Goal: Task Accomplishment & Management: Complete application form

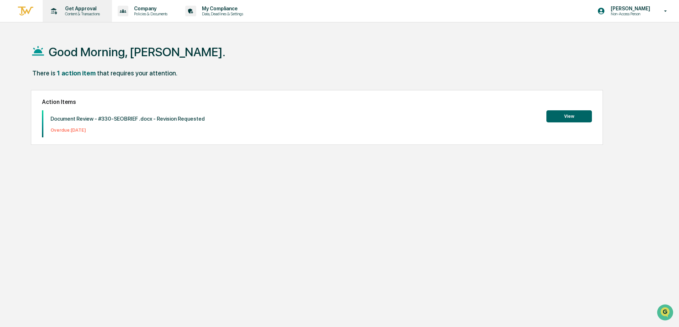
click at [66, 17] on div "Get Approval Content & Transactions" at bounding box center [76, 11] width 62 height 22
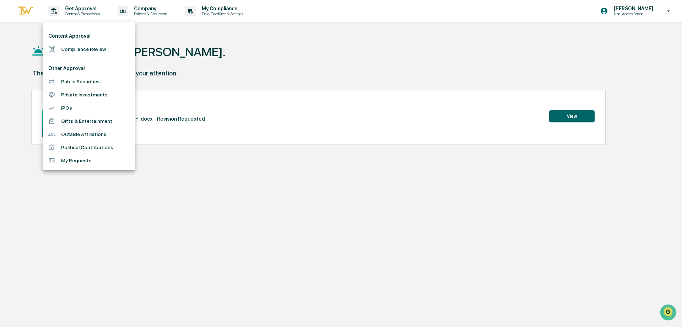
click at [322, 57] on div at bounding box center [341, 163] width 682 height 327
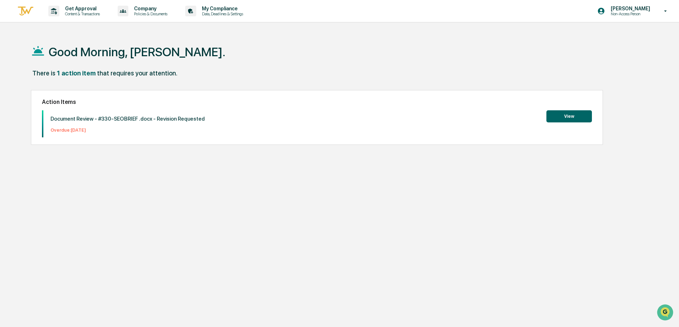
click at [565, 110] on button "View" at bounding box center [568, 116] width 45 height 12
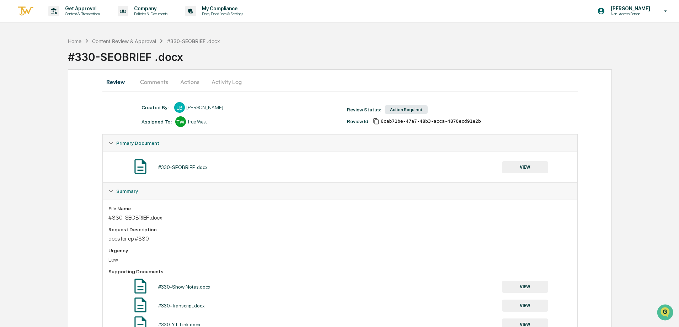
click at [223, 85] on button "Activity Log" at bounding box center [227, 81] width 42 height 17
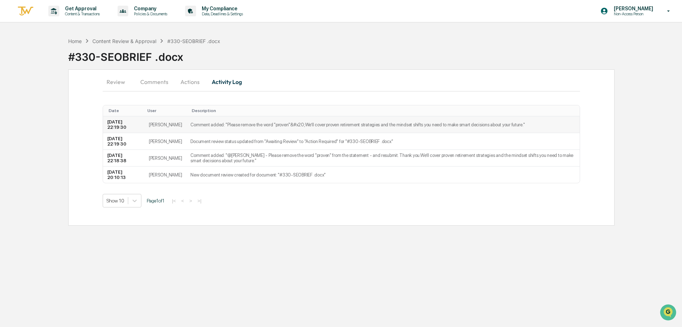
click at [217, 127] on td "Comment added: "Please remove the word "proven"&#x20; ​We’ll cover proven retir…" at bounding box center [383, 124] width 394 height 17
click at [190, 81] on button "Actions" at bounding box center [190, 81] width 32 height 17
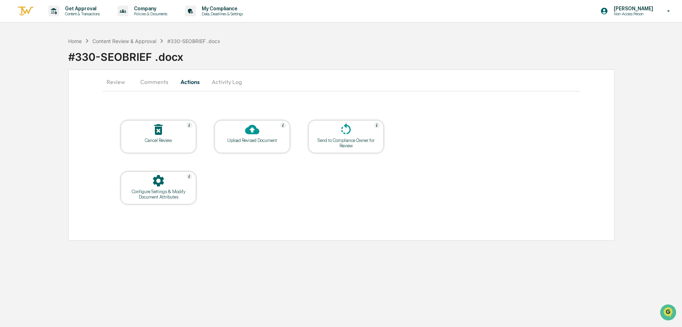
click at [142, 80] on button "Comments" at bounding box center [154, 81] width 39 height 17
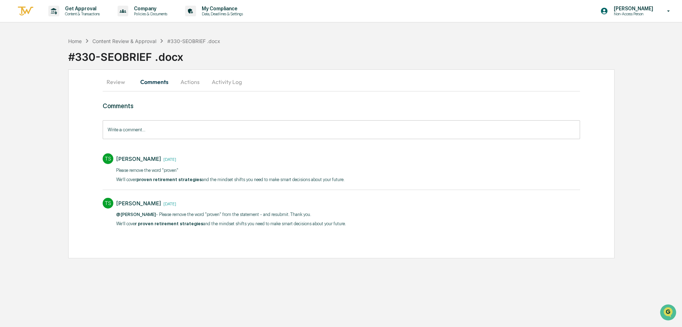
click at [115, 81] on button "Review" at bounding box center [119, 81] width 32 height 17
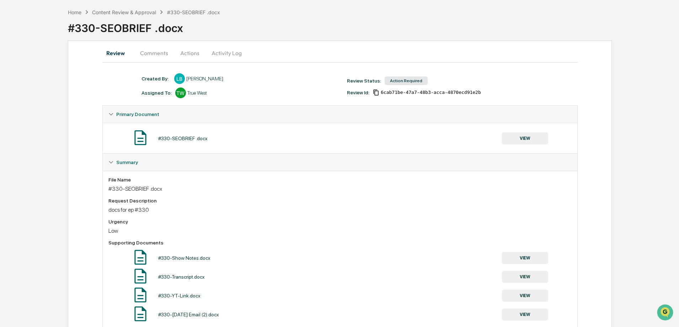
scroll to position [50, 0]
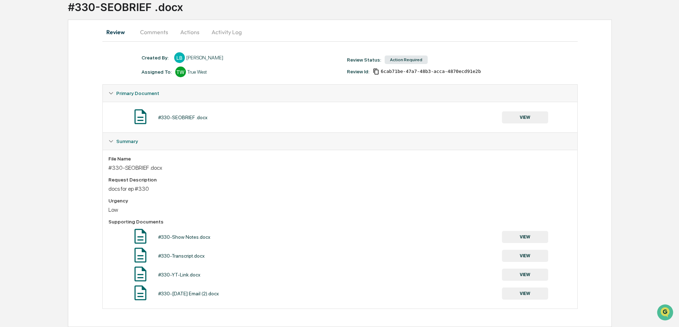
click at [216, 30] on button "Activity Log" at bounding box center [227, 31] width 42 height 17
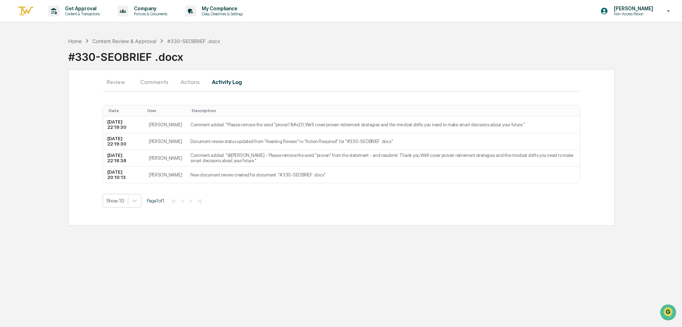
click at [188, 86] on button "Actions" at bounding box center [190, 81] width 32 height 17
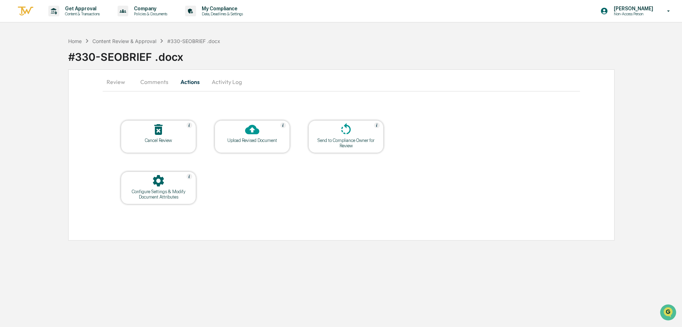
click at [163, 86] on button "Comments" at bounding box center [154, 81] width 39 height 17
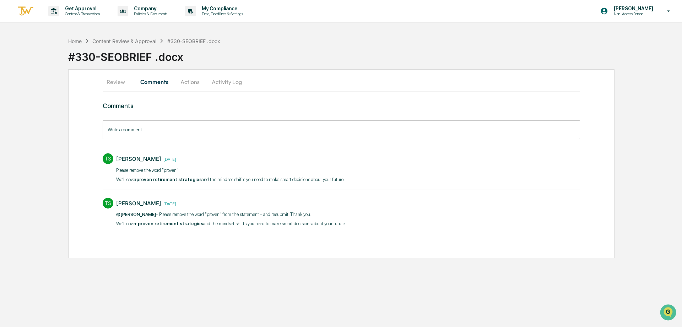
click at [225, 77] on button "Activity Log" at bounding box center [227, 81] width 42 height 17
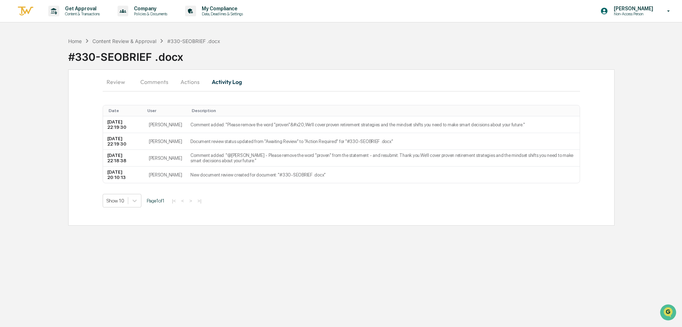
click at [111, 81] on button "Review" at bounding box center [119, 81] width 32 height 17
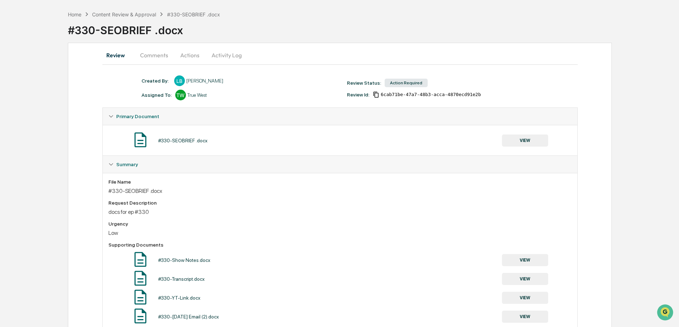
scroll to position [50, 0]
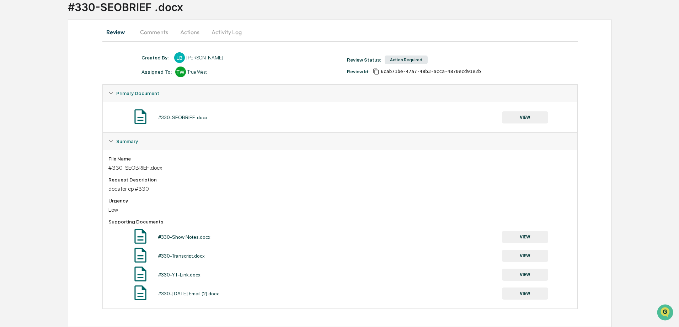
click at [180, 31] on button "Actions" at bounding box center [190, 31] width 32 height 17
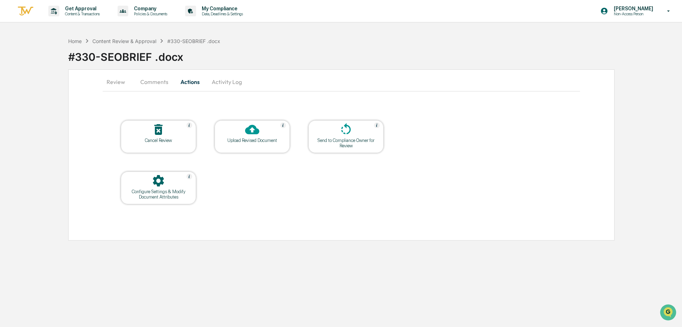
click at [239, 132] on div at bounding box center [252, 129] width 71 height 15
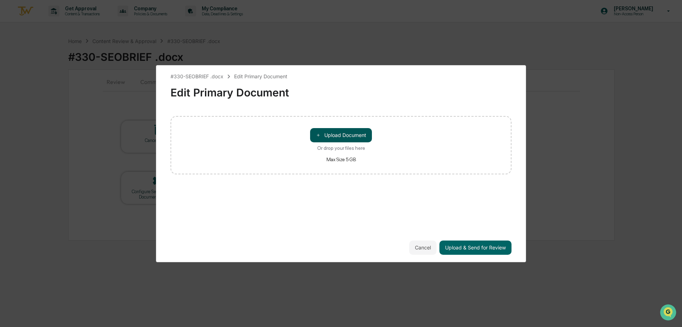
click at [333, 133] on button "＋ Upload Document" at bounding box center [341, 135] width 62 height 14
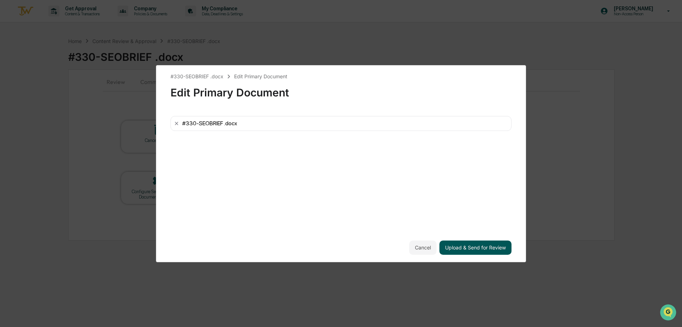
click at [461, 243] on button "Upload & Send for Review" at bounding box center [475, 247] width 72 height 14
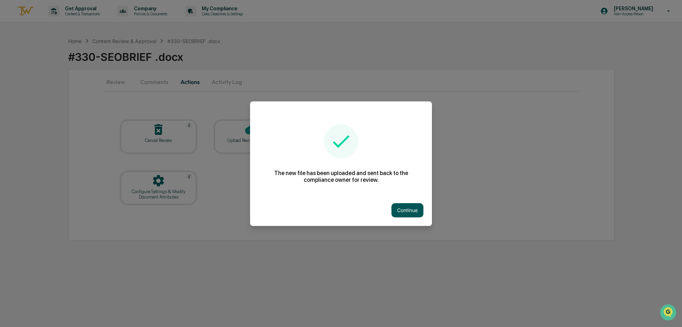
click at [406, 206] on button "Continue" at bounding box center [408, 210] width 32 height 14
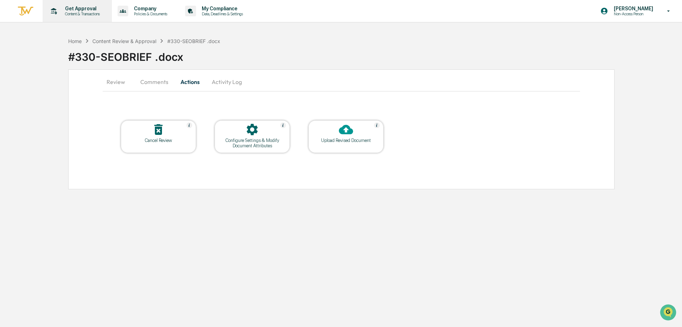
click at [82, 8] on p "Get Approval" at bounding box center [81, 9] width 44 height 6
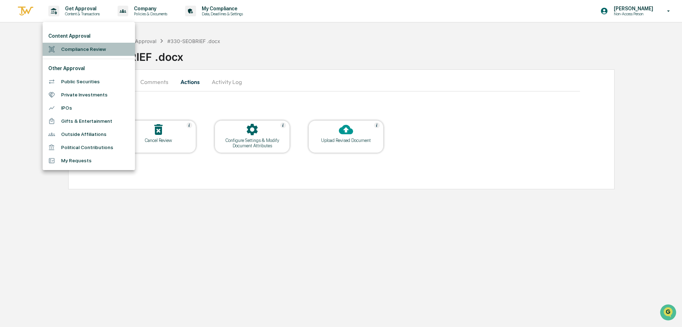
click at [75, 47] on li "Compliance Review" at bounding box center [89, 49] width 92 height 13
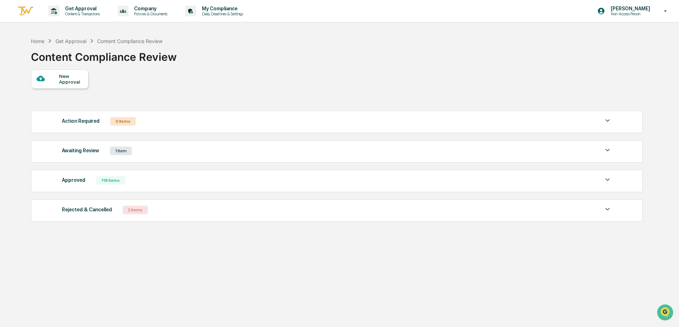
click at [62, 82] on div "New Approval" at bounding box center [71, 78] width 24 height 11
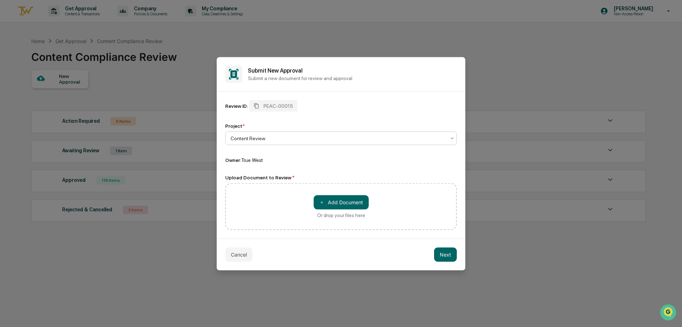
click at [253, 137] on div at bounding box center [338, 137] width 215 height 7
click at [321, 200] on span "＋" at bounding box center [321, 202] width 5 height 7
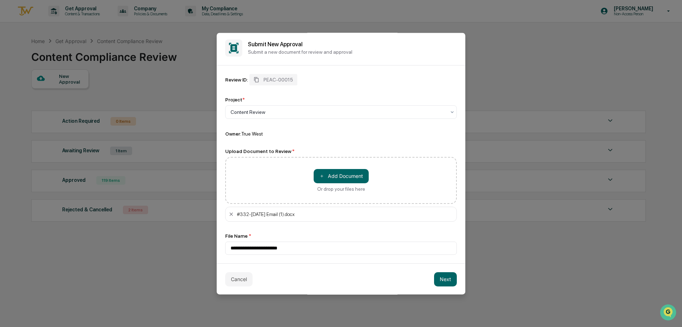
scroll to position [3, 0]
click at [336, 168] on button "＋ Add Document" at bounding box center [341, 175] width 55 height 14
click at [328, 174] on button "＋ Add Document" at bounding box center [341, 175] width 55 height 14
type input "**********"
click at [434, 283] on button "Next" at bounding box center [445, 278] width 23 height 14
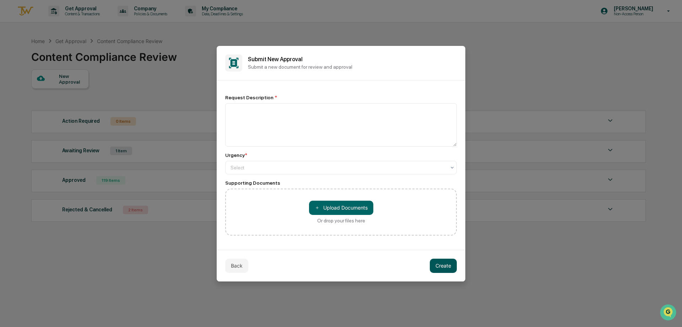
scroll to position [0, 0]
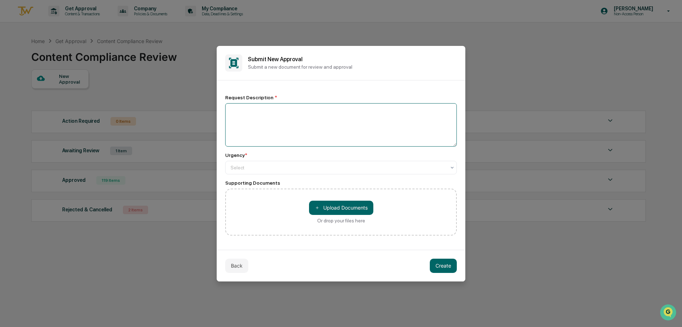
click at [257, 134] on textarea at bounding box center [341, 124] width 232 height 43
type textarea "**********"
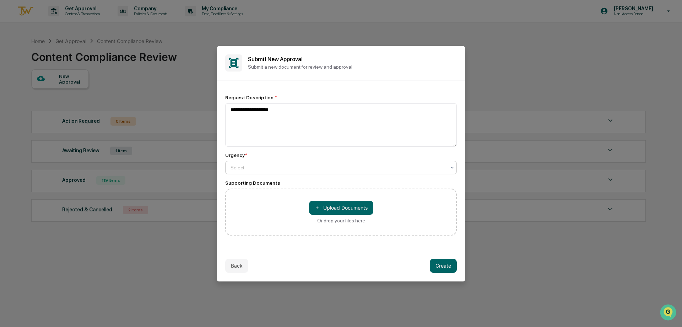
click at [254, 170] on div at bounding box center [338, 167] width 215 height 7
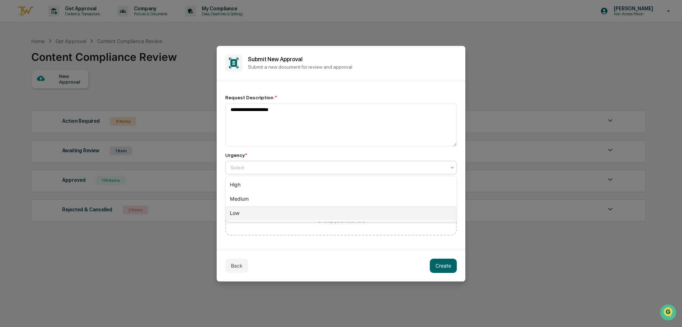
click at [242, 213] on div "Low" at bounding box center [341, 213] width 231 height 14
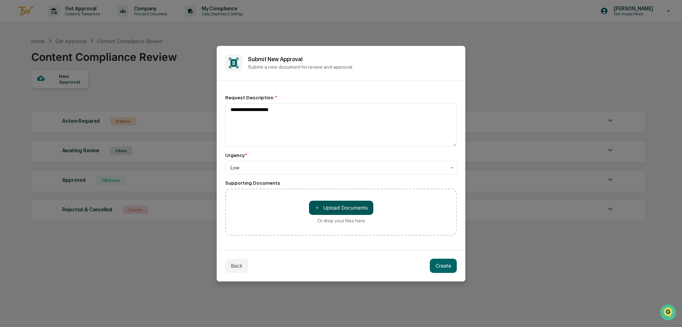
click at [336, 208] on button "＋ Upload Documents" at bounding box center [341, 207] width 64 height 14
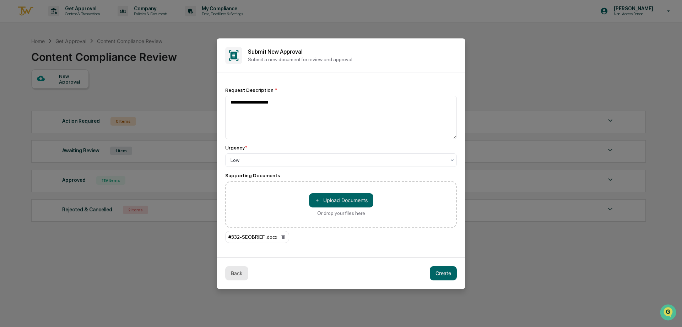
click at [239, 271] on button "Back" at bounding box center [236, 273] width 23 height 14
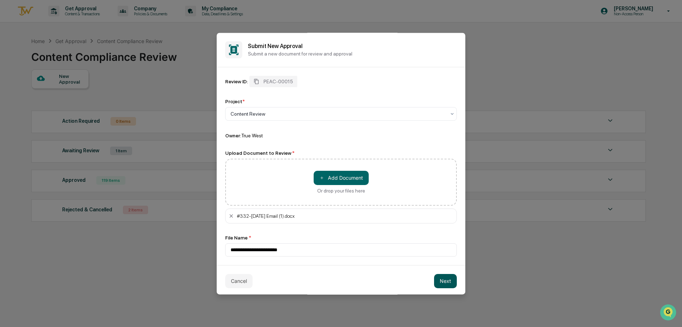
click at [445, 277] on button "Next" at bounding box center [445, 281] width 23 height 14
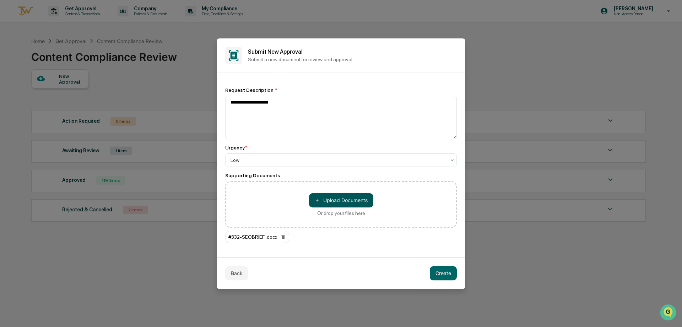
click at [350, 202] on button "＋ Upload Documents" at bounding box center [341, 200] width 64 height 14
click at [362, 196] on button "＋ Upload Documents" at bounding box center [341, 200] width 64 height 14
click at [339, 200] on button "＋ Upload Documents" at bounding box center [341, 200] width 64 height 14
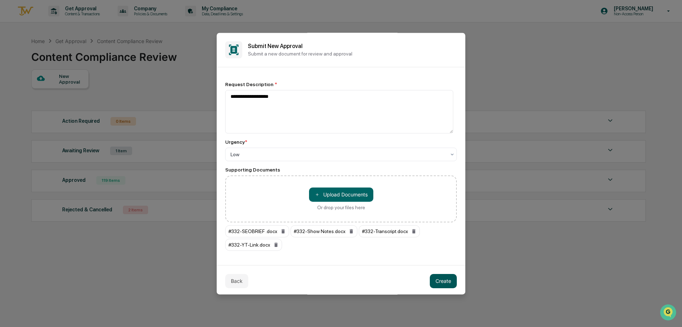
click at [442, 279] on button "Create" at bounding box center [443, 281] width 27 height 14
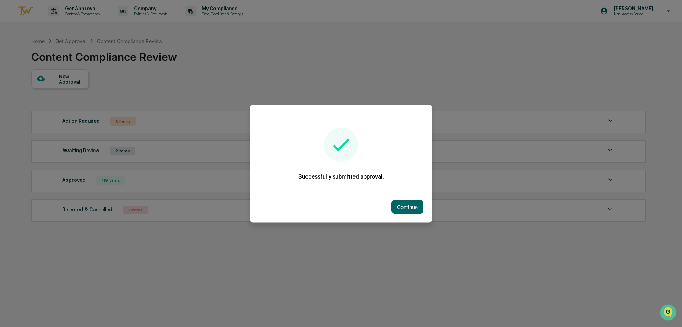
click at [400, 203] on button "Continue" at bounding box center [408, 206] width 32 height 14
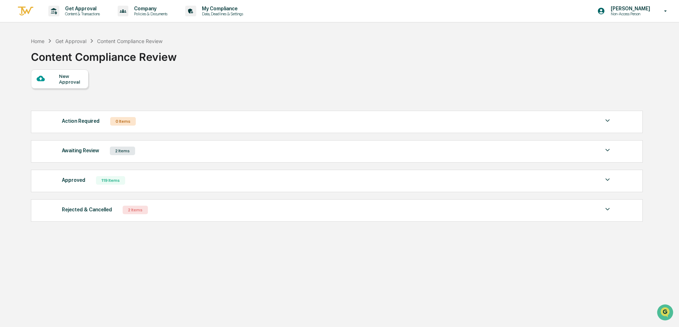
click at [51, 80] on div at bounding box center [48, 78] width 22 height 9
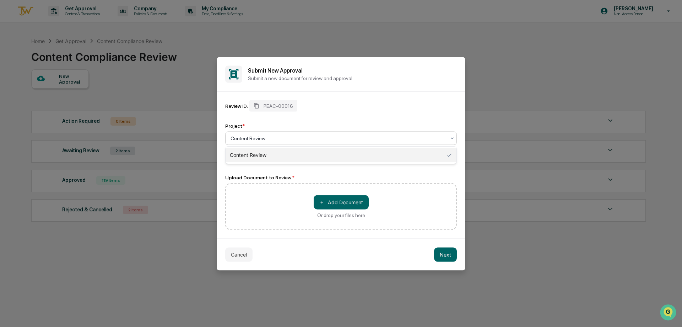
click at [341, 135] on div at bounding box center [338, 137] width 215 height 7
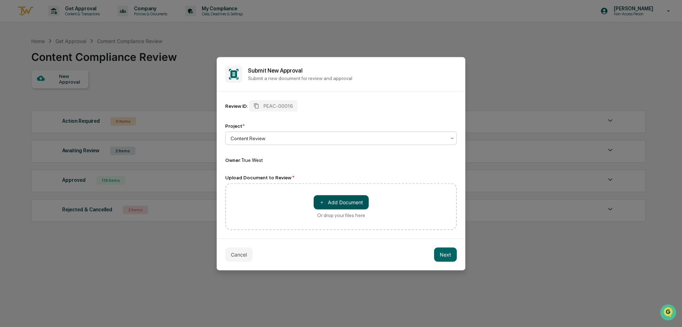
click at [348, 203] on button "＋ Add Document" at bounding box center [341, 202] width 55 height 14
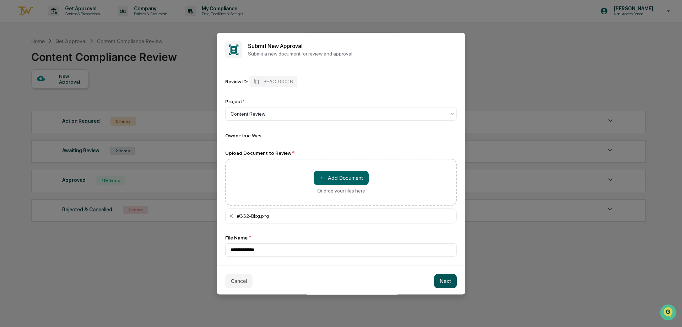
click at [444, 279] on button "Next" at bounding box center [445, 281] width 23 height 14
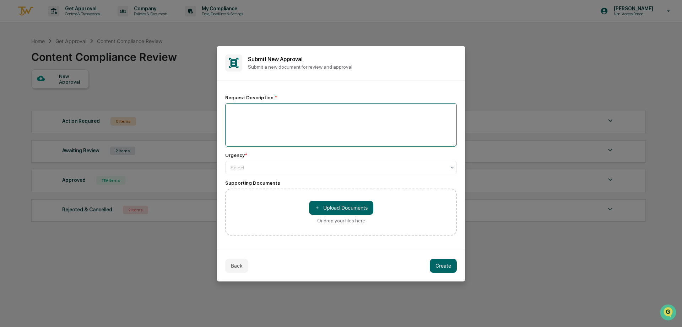
click at [304, 114] on textarea at bounding box center [341, 124] width 232 height 43
type textarea "*"
type textarea "**********"
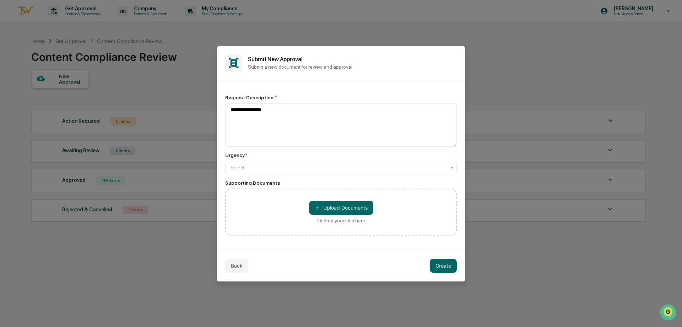
click at [308, 175] on div "**********" at bounding box center [341, 165] width 232 height 141
click at [304, 170] on div at bounding box center [338, 167] width 215 height 7
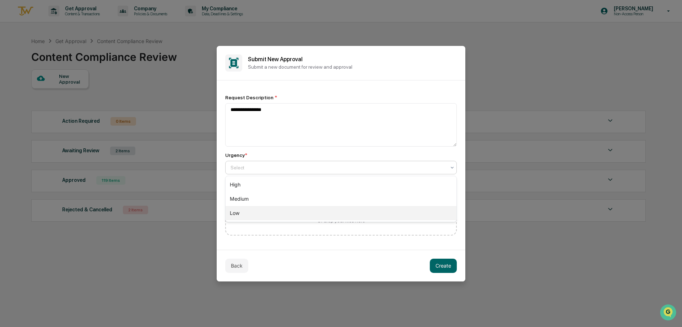
click at [299, 212] on div "Low" at bounding box center [341, 213] width 231 height 14
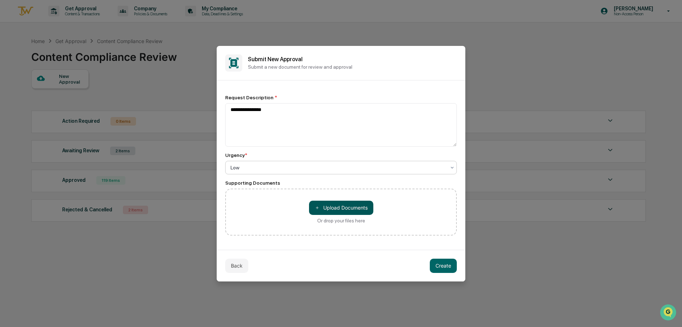
click at [344, 208] on button "＋ Upload Documents" at bounding box center [341, 207] width 64 height 14
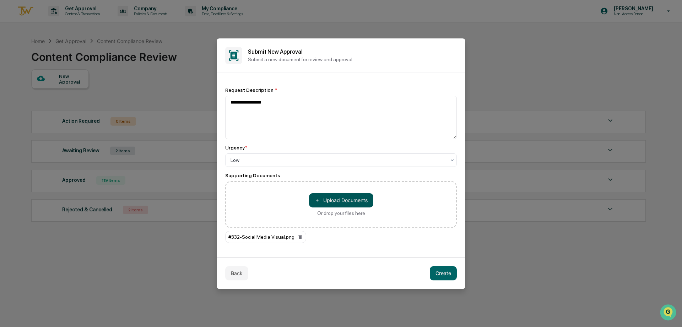
click at [333, 199] on button "＋ Upload Documents" at bounding box center [341, 200] width 64 height 14
click at [329, 204] on button "＋ Upload Documents" at bounding box center [341, 200] width 64 height 14
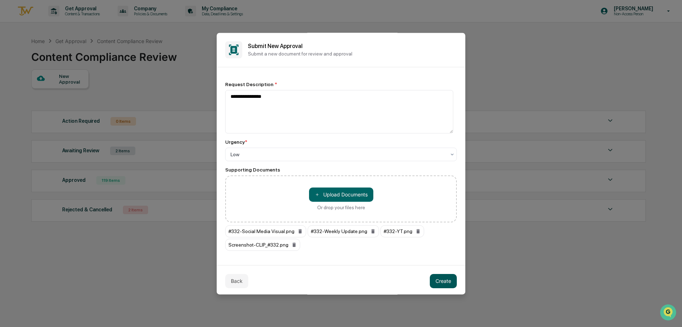
click at [438, 283] on button "Create" at bounding box center [443, 281] width 27 height 14
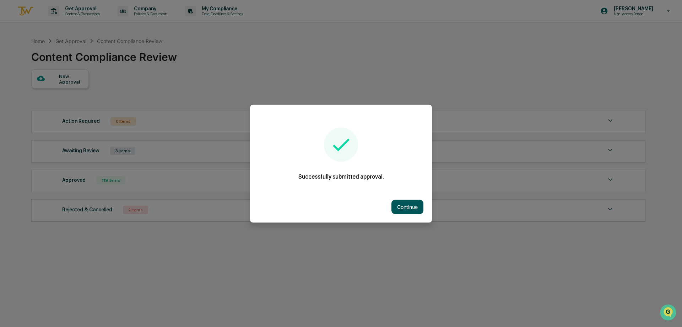
click at [411, 202] on button "Continue" at bounding box center [408, 206] width 32 height 14
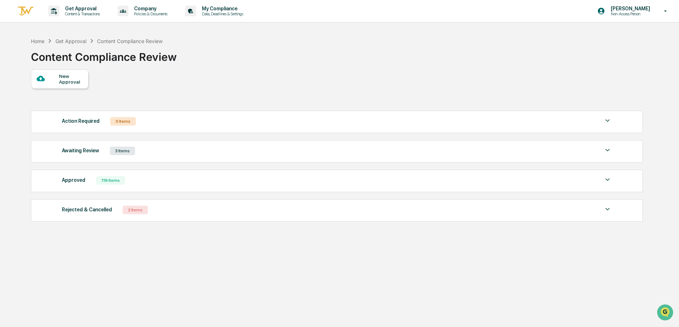
click at [68, 77] on div "New Approval" at bounding box center [71, 78] width 24 height 11
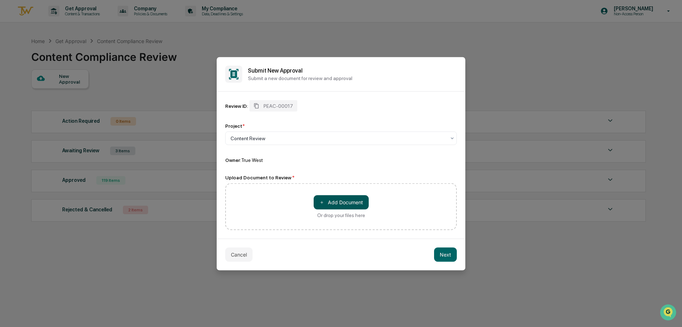
click at [331, 203] on button "＋ Add Document" at bounding box center [341, 202] width 55 height 14
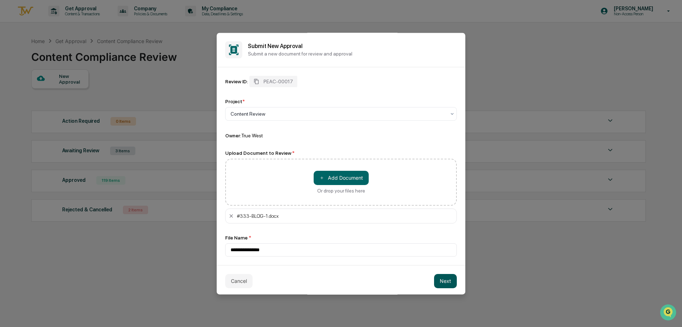
click at [434, 282] on button "Next" at bounding box center [445, 281] width 23 height 14
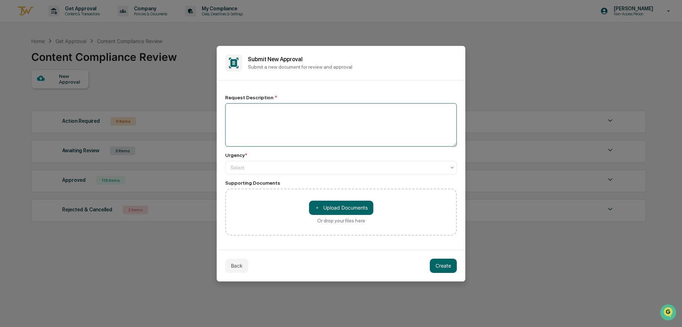
click at [261, 127] on textarea at bounding box center [341, 124] width 232 height 43
type textarea "**********"
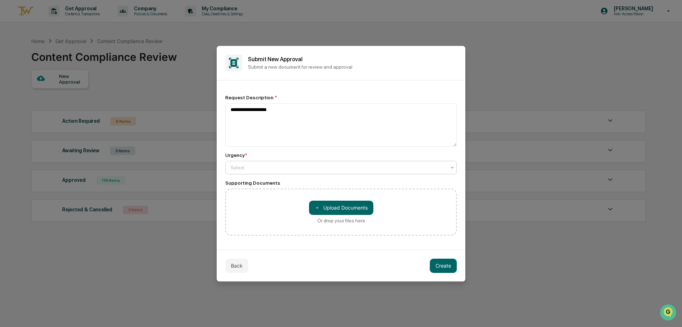
click at [320, 163] on div "Select" at bounding box center [338, 167] width 222 height 10
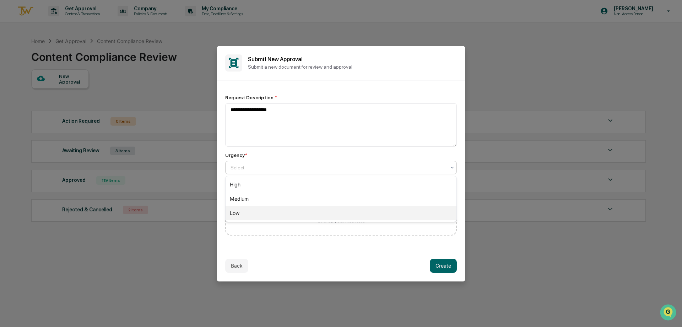
drag, startPoint x: 300, startPoint y: 211, endPoint x: 307, endPoint y: 211, distance: 7.1
click at [300, 211] on div "Low" at bounding box center [341, 213] width 231 height 14
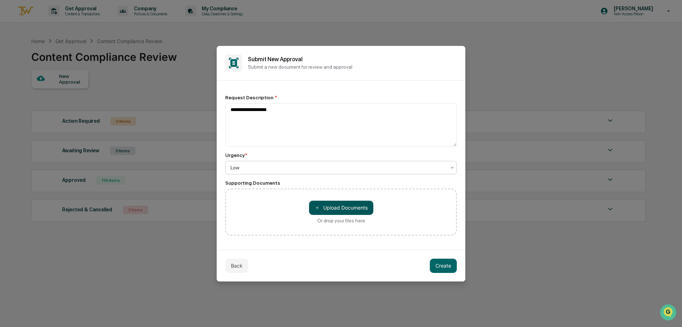
click at [331, 205] on button "＋ Upload Documents" at bounding box center [341, 207] width 64 height 14
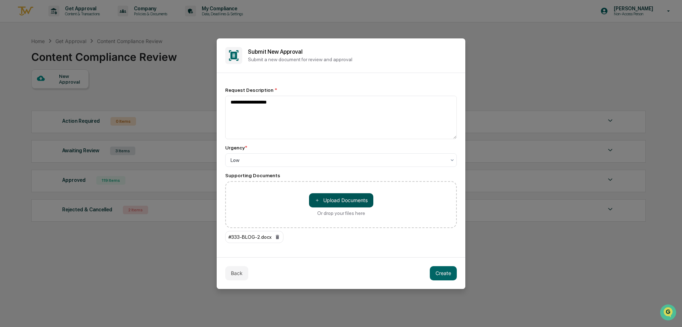
click at [337, 201] on button "＋ Upload Documents" at bounding box center [341, 200] width 64 height 14
click at [336, 200] on button "＋ Upload Documents" at bounding box center [341, 200] width 64 height 14
click at [338, 206] on button "＋ Upload Documents" at bounding box center [341, 200] width 64 height 14
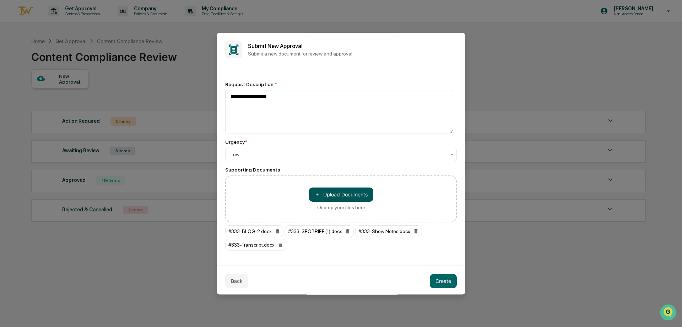
click at [351, 192] on button "＋ Upload Documents" at bounding box center [341, 194] width 64 height 14
click at [355, 194] on button "＋ Upload Documents" at bounding box center [341, 194] width 64 height 14
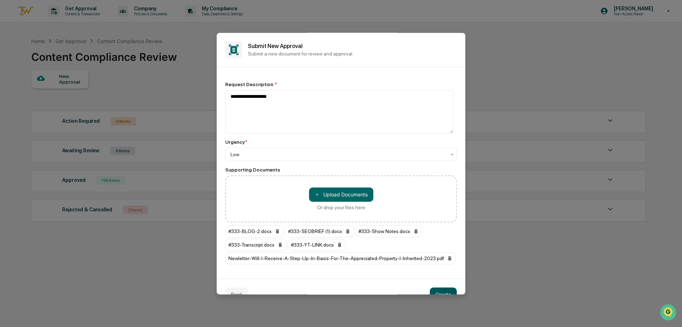
click at [438, 288] on button "Create" at bounding box center [443, 294] width 27 height 14
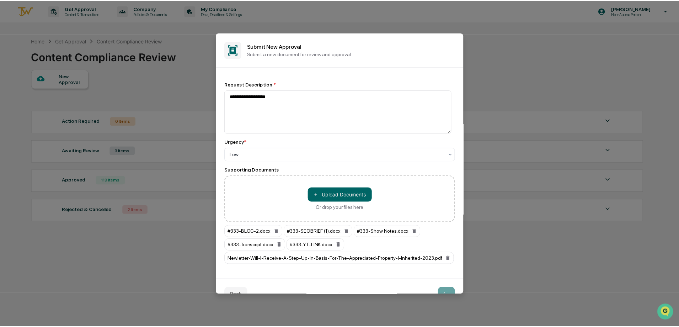
scroll to position [10, 0]
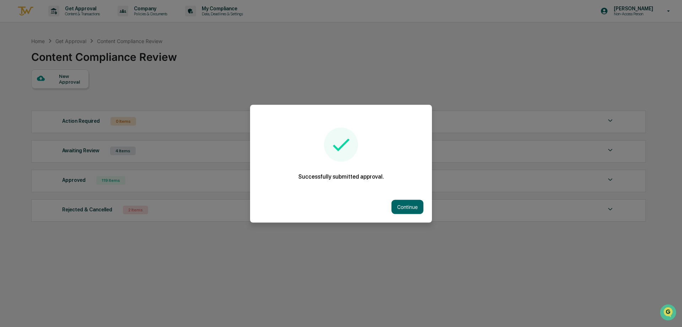
drag, startPoint x: 404, startPoint y: 207, endPoint x: 340, endPoint y: 195, distance: 65.0
click at [403, 207] on button "Continue" at bounding box center [408, 206] width 32 height 14
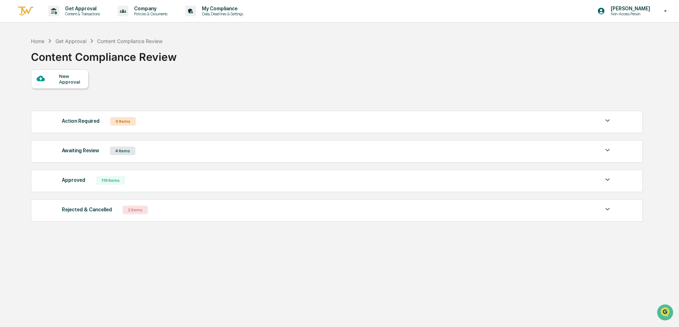
click at [50, 80] on div at bounding box center [48, 78] width 22 height 9
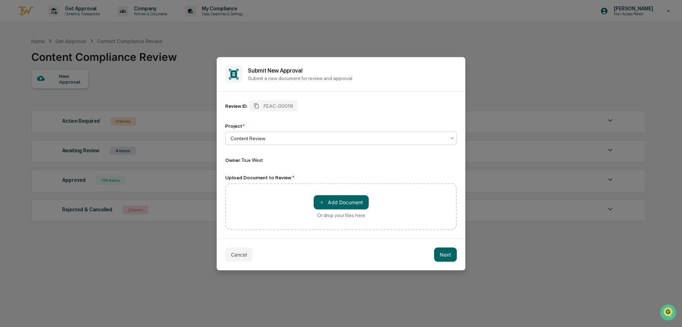
click at [323, 209] on div "＋ Add Document Or drop your files here" at bounding box center [341, 206] width 55 height 23
click at [0, 0] on input "＋ Add Document Or drop your files here" at bounding box center [0, 0] width 0 height 0
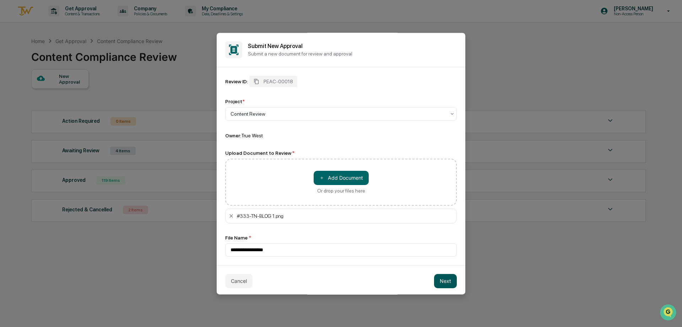
click at [444, 279] on button "Next" at bounding box center [445, 281] width 23 height 14
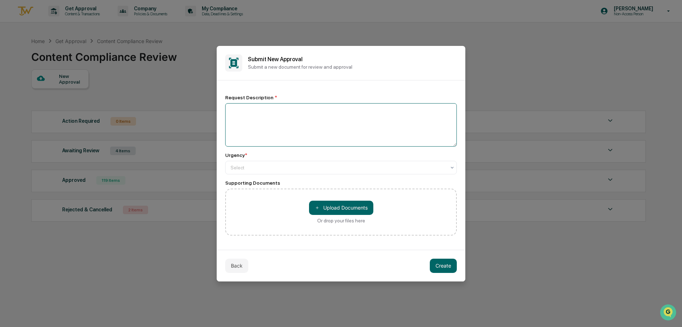
click at [280, 129] on textarea at bounding box center [341, 124] width 232 height 43
type textarea "**********"
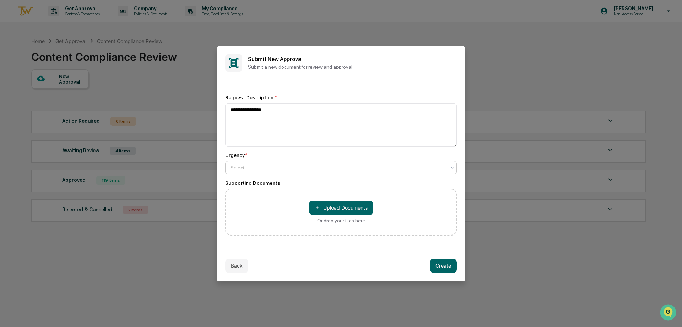
click at [258, 163] on div "Select" at bounding box center [338, 167] width 222 height 10
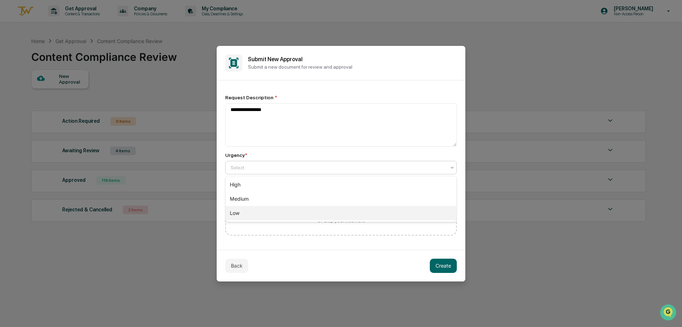
click at [267, 214] on div "Low" at bounding box center [341, 213] width 231 height 14
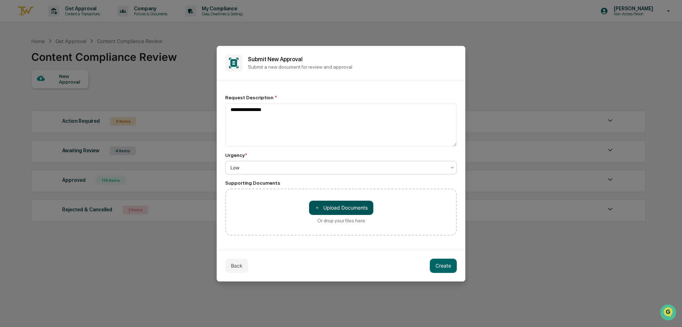
click at [345, 204] on button "＋ Upload Documents" at bounding box center [341, 207] width 64 height 14
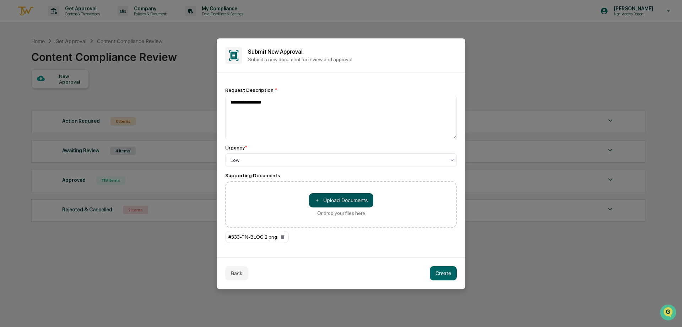
click at [333, 196] on button "＋ Upload Documents" at bounding box center [341, 200] width 64 height 14
click at [329, 196] on button "＋ Upload Documents" at bounding box center [341, 200] width 64 height 14
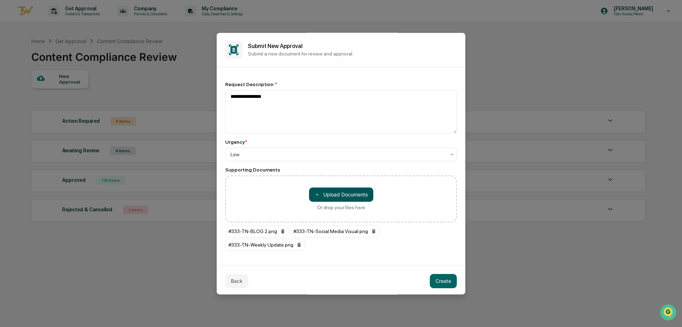
click at [327, 201] on button "＋ Upload Documents" at bounding box center [341, 194] width 64 height 14
click at [331, 200] on button "＋ Upload Documents" at bounding box center [341, 194] width 64 height 14
click at [441, 281] on button "Create" at bounding box center [443, 281] width 27 height 14
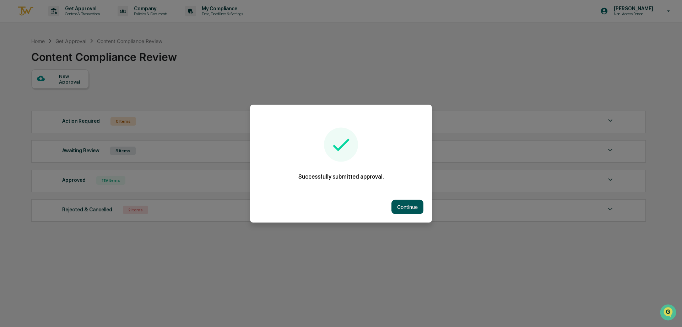
click at [400, 207] on button "Continue" at bounding box center [408, 206] width 32 height 14
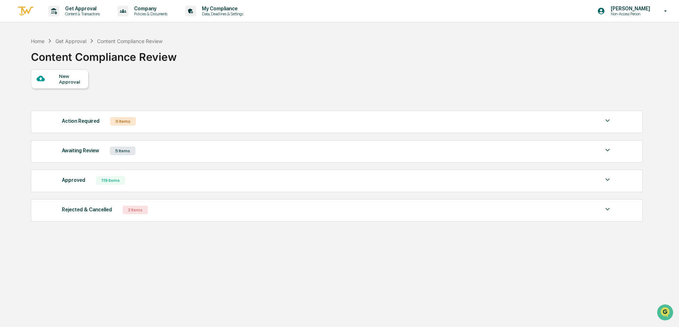
click at [106, 172] on div "Approved 119 Items File Name Review Id Created Date Requested By Compliance Own…" at bounding box center [336, 180] width 611 height 22
click at [106, 180] on div "119 Items" at bounding box center [110, 180] width 29 height 9
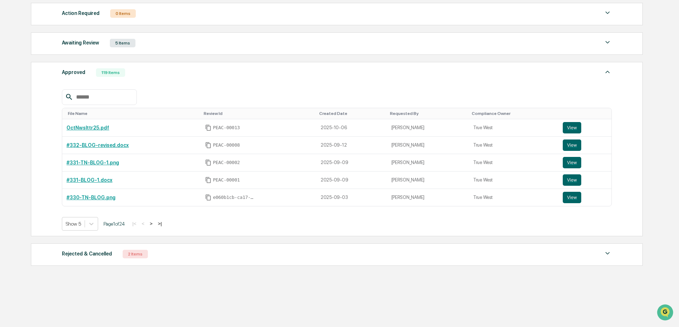
scroll to position [111, 0]
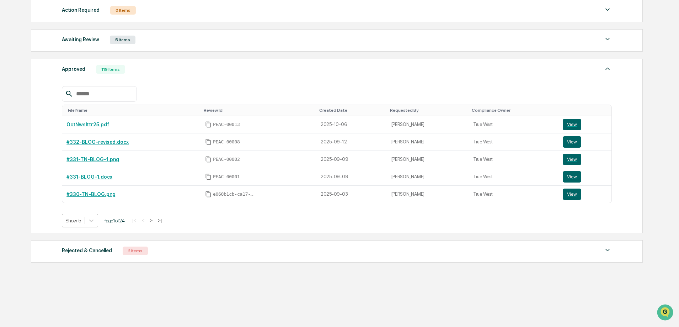
click at [83, 221] on div "Show 5" at bounding box center [73, 220] width 22 height 10
click at [85, 284] on div "Show 100" at bounding box center [80, 282] width 37 height 11
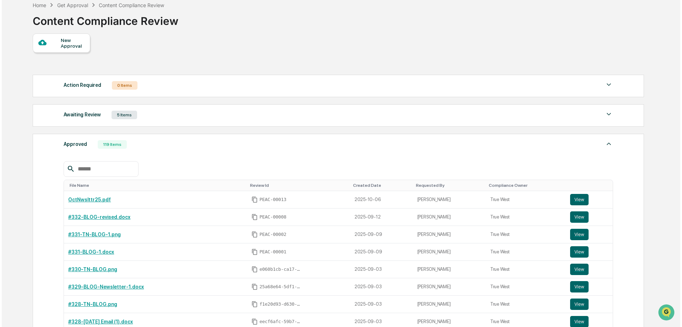
scroll to position [0, 0]
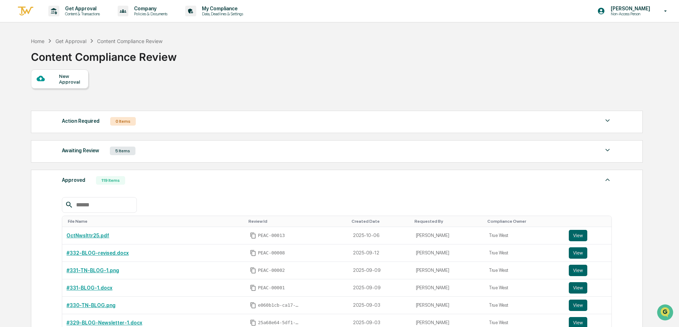
click at [49, 83] on div at bounding box center [48, 78] width 22 height 9
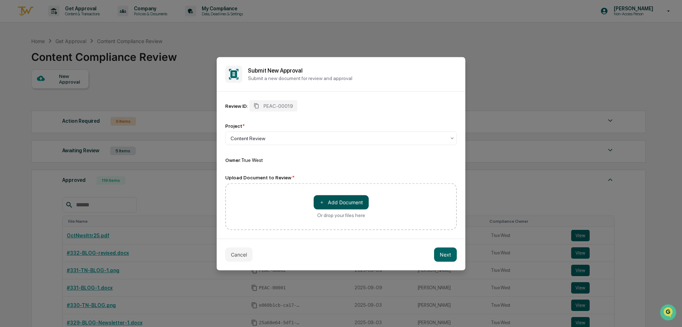
click at [357, 199] on button "＋ Add Document" at bounding box center [341, 202] width 55 height 14
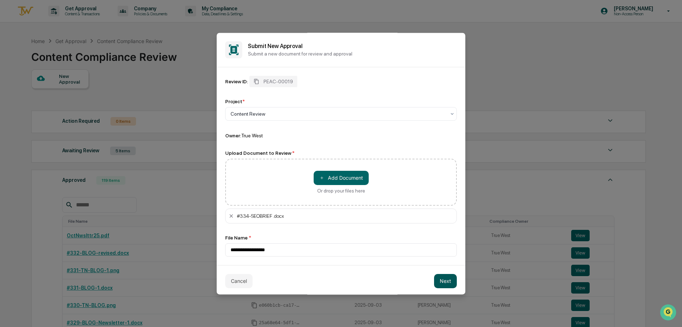
click at [450, 285] on button "Next" at bounding box center [445, 281] width 23 height 14
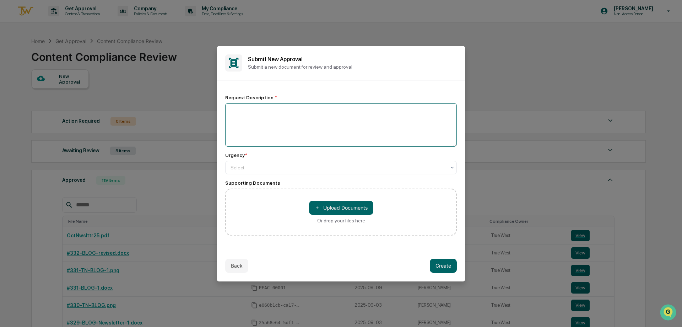
click at [265, 130] on textarea at bounding box center [341, 124] width 232 height 43
type textarea "**********"
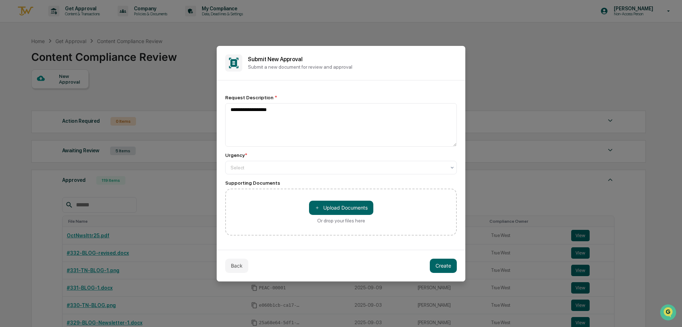
click at [334, 159] on div "Urgency * Select" at bounding box center [341, 163] width 232 height 22
click at [335, 169] on div at bounding box center [338, 167] width 215 height 7
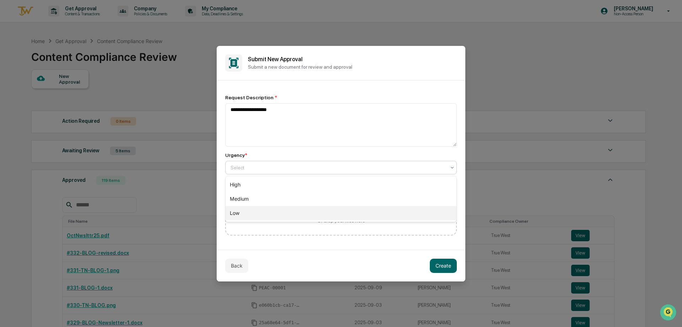
click at [331, 209] on div "Low" at bounding box center [341, 213] width 231 height 14
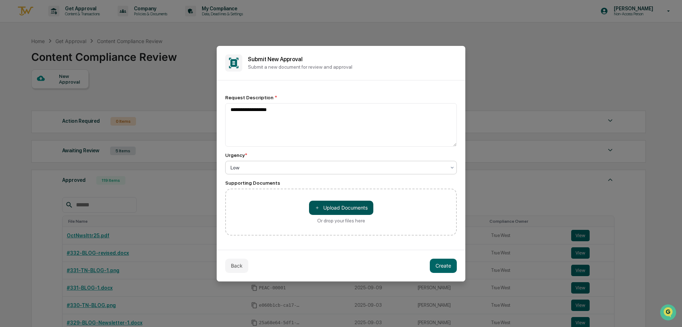
click at [341, 210] on button "＋ Upload Documents" at bounding box center [341, 207] width 64 height 14
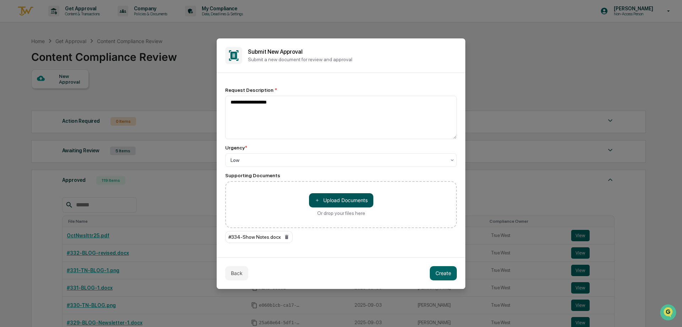
click at [323, 198] on button "＋ Upload Documents" at bounding box center [341, 200] width 64 height 14
click at [322, 203] on button "＋ Upload Documents" at bounding box center [341, 200] width 64 height 14
click at [442, 270] on button "Create" at bounding box center [443, 273] width 27 height 14
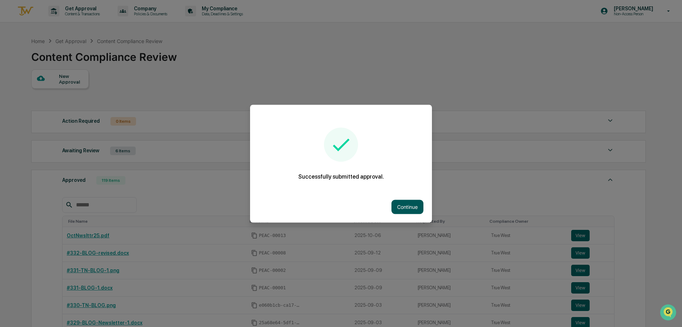
click at [409, 199] on button "Continue" at bounding box center [408, 206] width 32 height 14
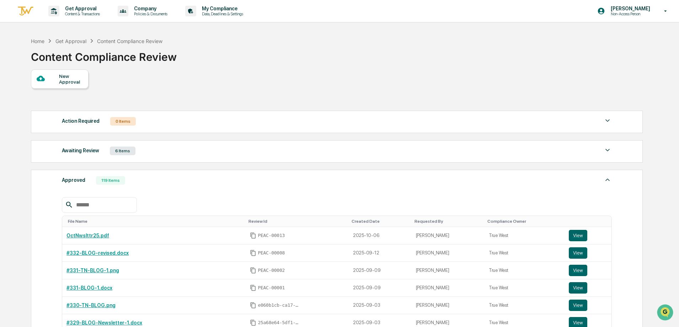
click at [39, 77] on icon at bounding box center [41, 78] width 8 height 5
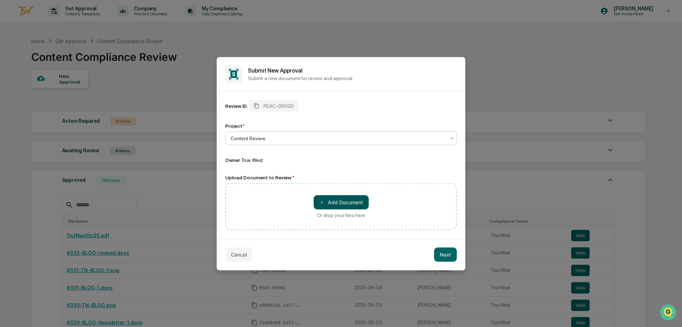
click at [323, 203] on span "＋" at bounding box center [321, 202] width 5 height 7
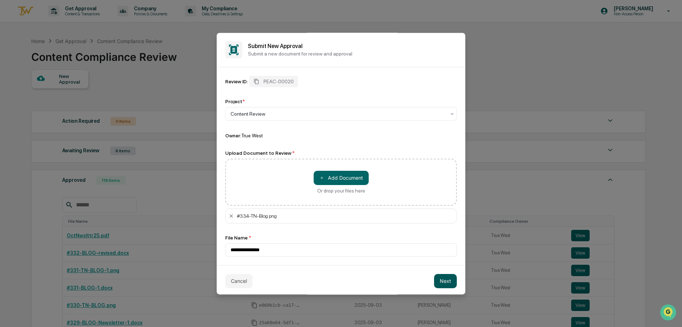
click at [434, 277] on button "Next" at bounding box center [445, 281] width 23 height 14
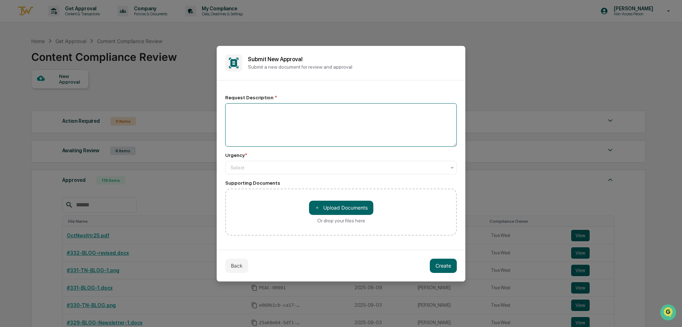
click at [268, 108] on textarea at bounding box center [341, 124] width 232 height 43
type textarea "**********"
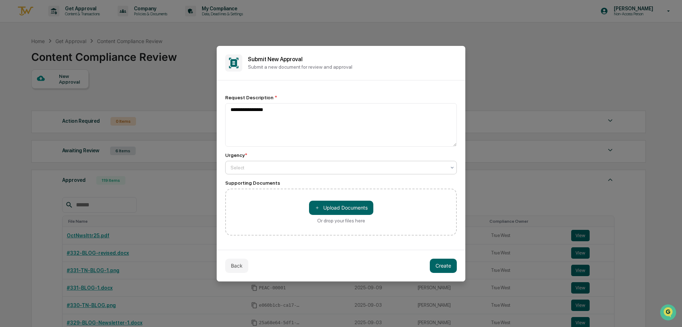
click at [268, 167] on div at bounding box center [338, 167] width 215 height 7
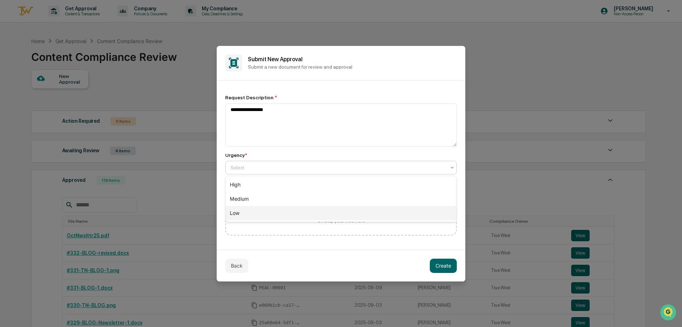
click at [258, 212] on div "Low" at bounding box center [341, 213] width 231 height 14
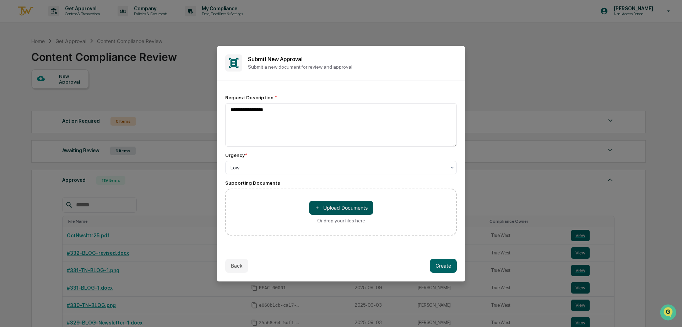
click at [344, 209] on button "＋ Upload Documents" at bounding box center [341, 207] width 64 height 14
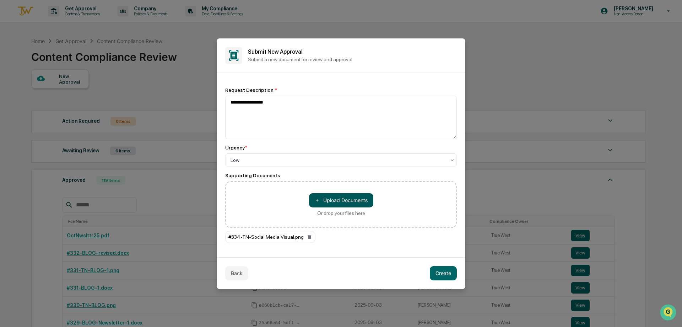
click at [333, 197] on button "＋ Upload Documents" at bounding box center [341, 200] width 64 height 14
click at [331, 204] on button "＋ Upload Documents" at bounding box center [341, 200] width 64 height 14
click at [323, 200] on button "＋ Upload Documents" at bounding box center [341, 200] width 64 height 14
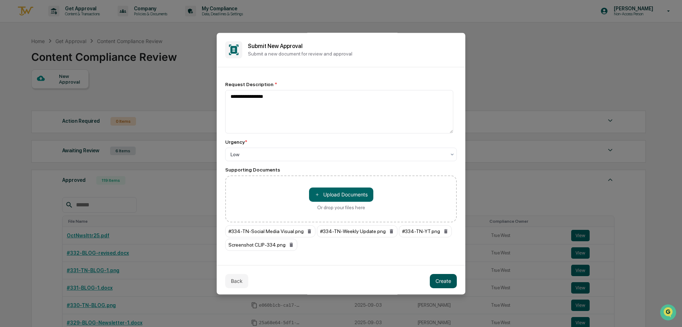
click at [434, 278] on button "Create" at bounding box center [443, 281] width 27 height 14
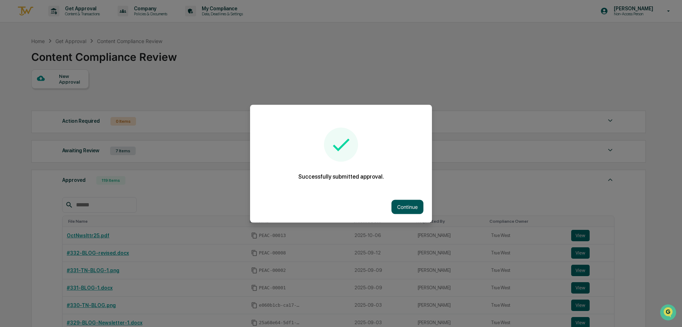
click at [411, 205] on button "Continue" at bounding box center [408, 206] width 32 height 14
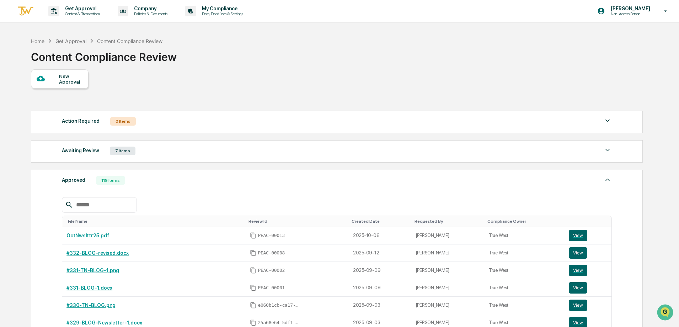
click at [125, 150] on div "7 Items" at bounding box center [123, 150] width 26 height 9
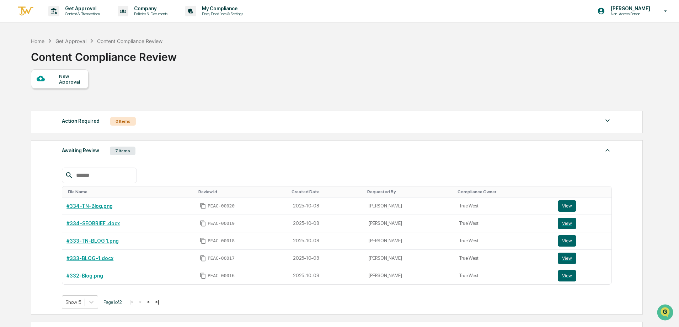
click at [56, 81] on div at bounding box center [48, 78] width 22 height 9
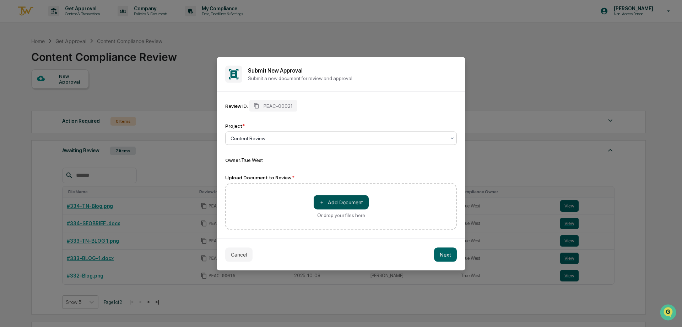
click at [344, 198] on button "＋ Add Document" at bounding box center [341, 202] width 55 height 14
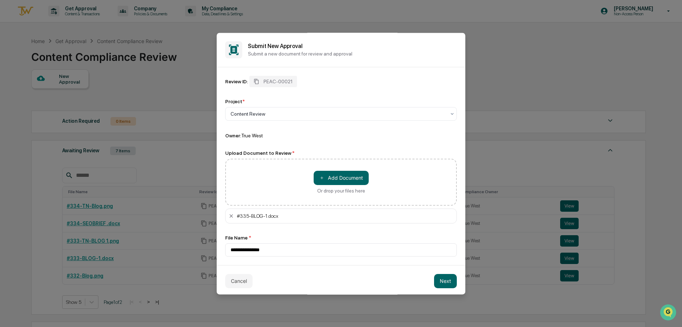
click at [444, 288] on div "Cancel Next" at bounding box center [341, 281] width 249 height 32
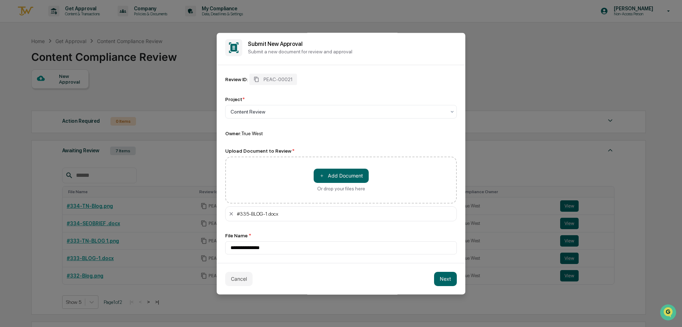
scroll to position [3, 0]
click at [440, 275] on button "Next" at bounding box center [445, 278] width 23 height 14
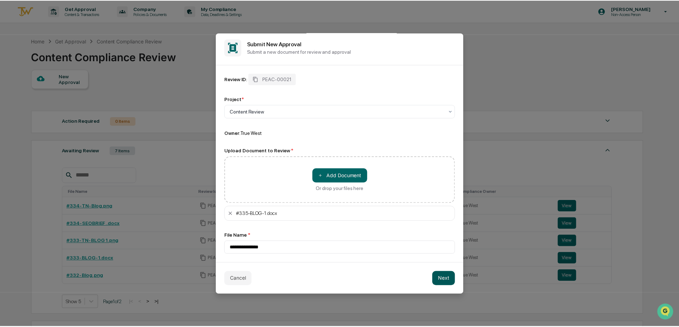
scroll to position [0, 0]
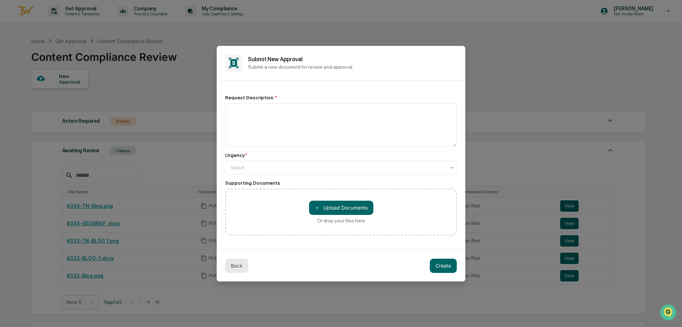
click at [234, 268] on button "Back" at bounding box center [236, 265] width 23 height 14
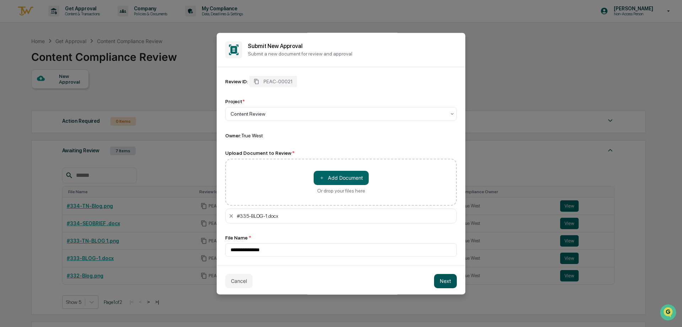
click at [437, 284] on button "Next" at bounding box center [445, 281] width 23 height 14
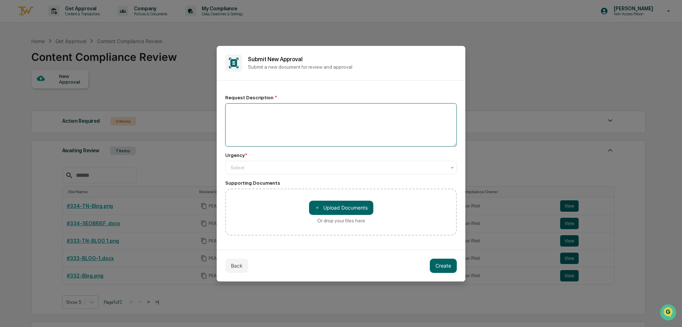
click at [253, 110] on textarea at bounding box center [341, 124] width 232 height 43
type textarea "**********"
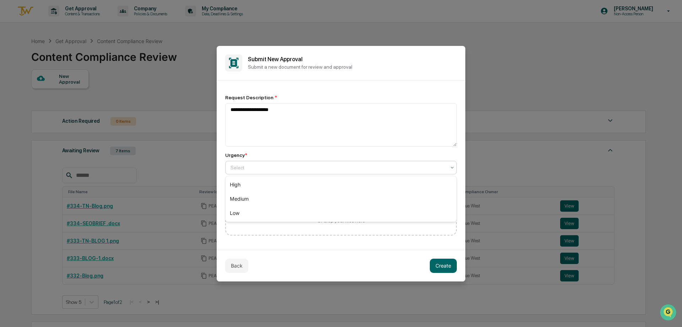
click at [306, 164] on div at bounding box center [338, 167] width 215 height 7
click at [291, 216] on div "Low" at bounding box center [341, 213] width 231 height 14
click at [342, 210] on button "＋ Upload Documents" at bounding box center [341, 207] width 64 height 14
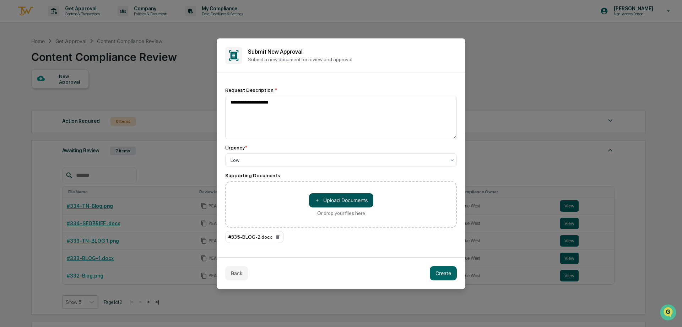
click at [340, 201] on button "＋ Upload Documents" at bounding box center [341, 200] width 64 height 14
click at [338, 210] on div "Or drop your files here" at bounding box center [341, 213] width 48 height 6
click at [0, 0] on input "＋ Upload Documents Or drop your files here" at bounding box center [0, 0] width 0 height 0
click at [326, 204] on button "＋ Upload Documents" at bounding box center [341, 200] width 64 height 14
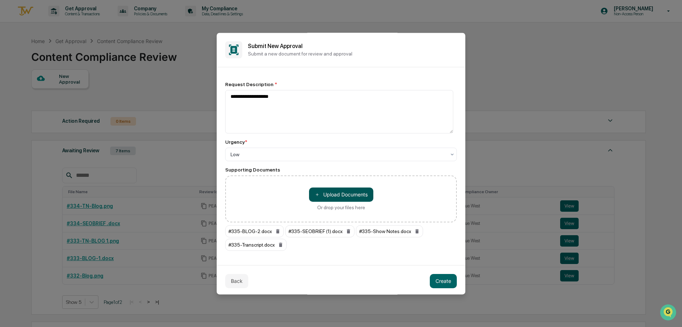
click at [343, 194] on button "＋ Upload Documents" at bounding box center [341, 194] width 64 height 14
click at [438, 278] on button "Create" at bounding box center [443, 281] width 27 height 14
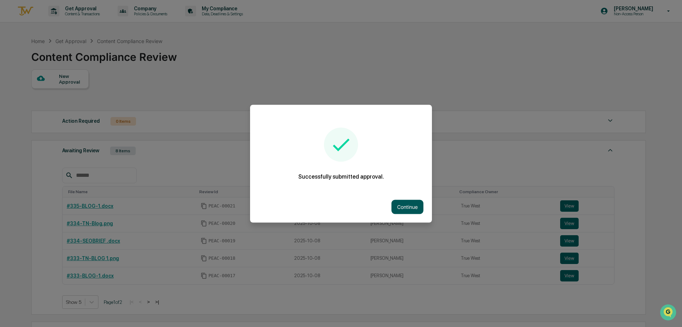
click at [397, 201] on button "Continue" at bounding box center [408, 206] width 32 height 14
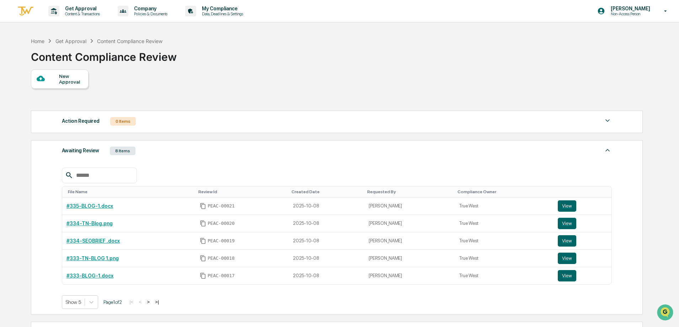
click at [71, 81] on div "New Approval" at bounding box center [71, 78] width 24 height 11
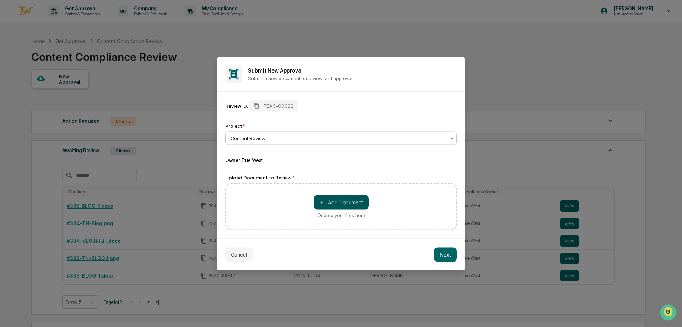
click at [333, 197] on button "＋ Add Document" at bounding box center [341, 202] width 55 height 14
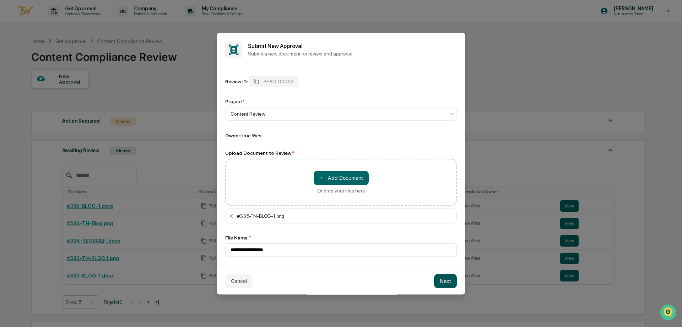
click at [443, 280] on button "Next" at bounding box center [445, 281] width 23 height 14
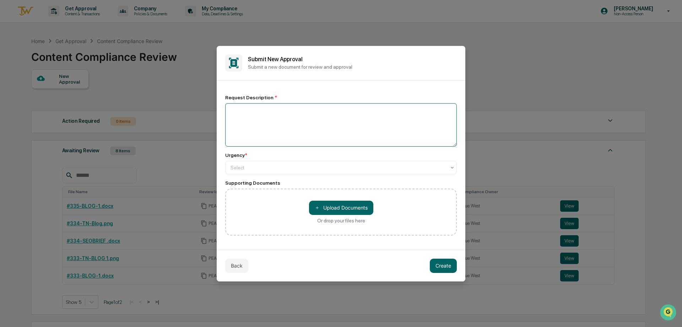
click at [306, 115] on textarea at bounding box center [341, 124] width 232 height 43
type textarea "**********"
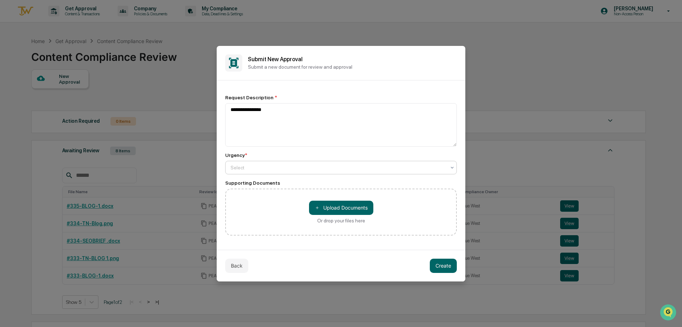
click at [303, 168] on div at bounding box center [338, 167] width 215 height 7
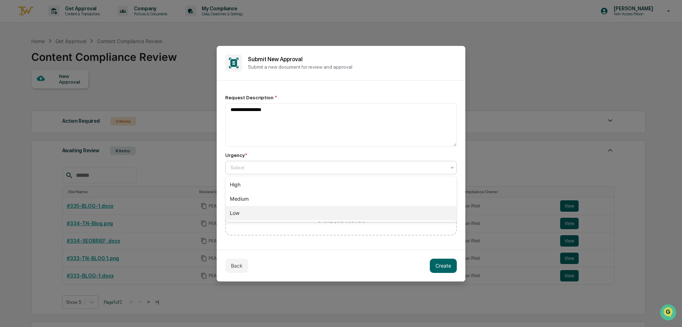
click at [292, 207] on div "Low" at bounding box center [341, 213] width 231 height 14
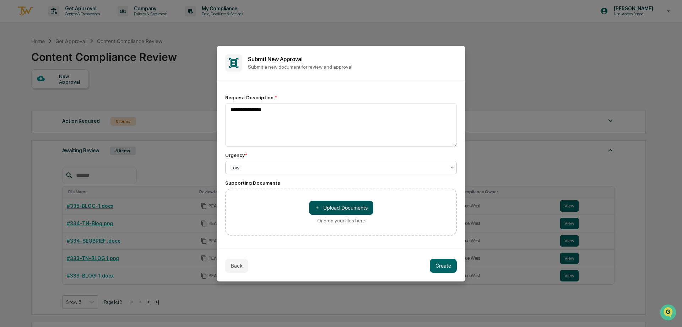
click at [326, 206] on button "＋ Upload Documents" at bounding box center [341, 207] width 64 height 14
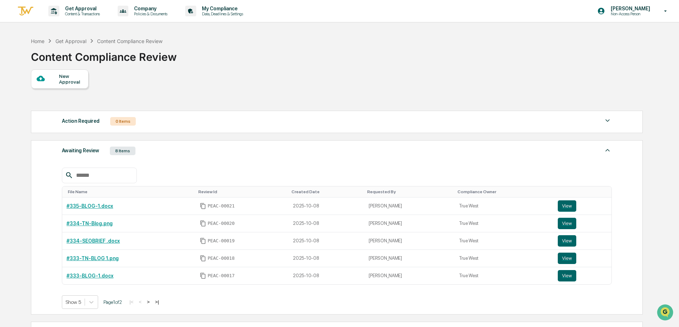
click at [66, 86] on div "New Approval" at bounding box center [60, 78] width 58 height 19
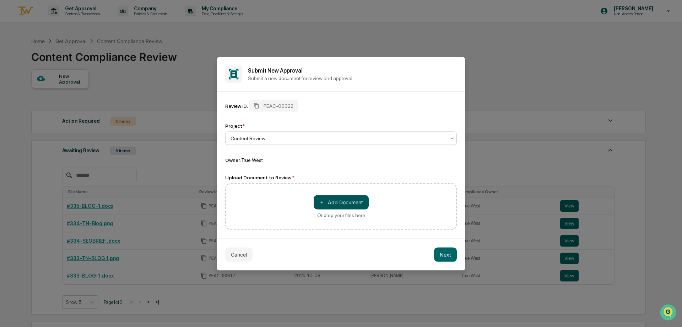
click at [322, 203] on span "＋" at bounding box center [321, 202] width 5 height 7
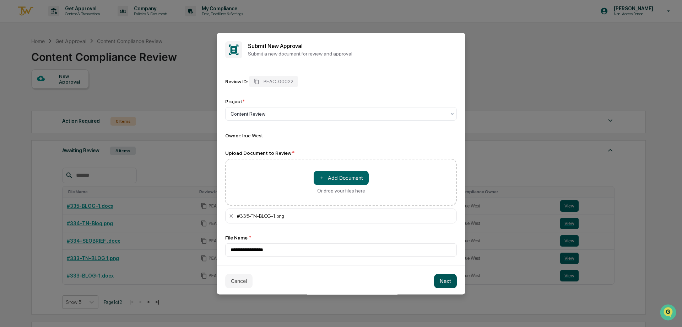
click at [438, 280] on button "Next" at bounding box center [445, 281] width 23 height 14
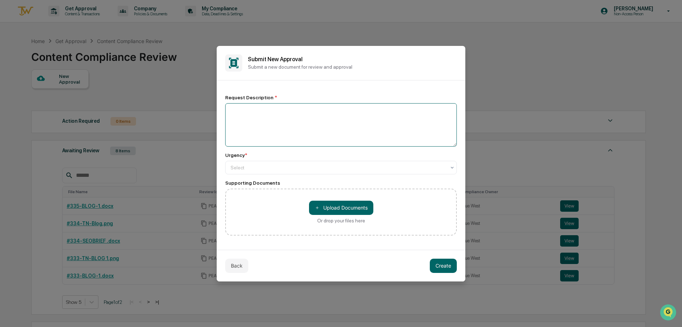
click at [271, 124] on textarea at bounding box center [341, 124] width 232 height 43
type textarea "**********"
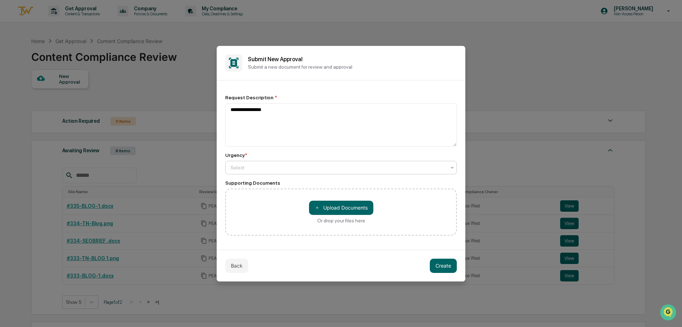
click at [287, 167] on div at bounding box center [338, 167] width 215 height 7
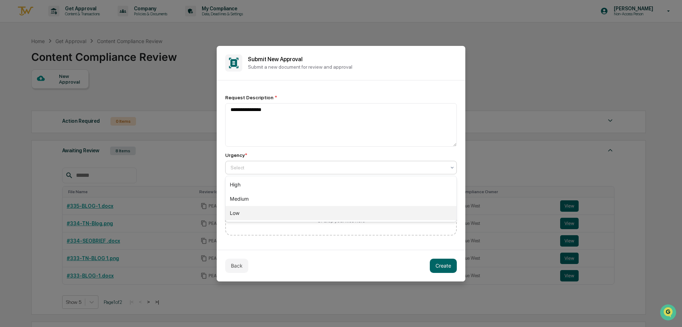
click at [286, 217] on div "Low" at bounding box center [341, 213] width 231 height 14
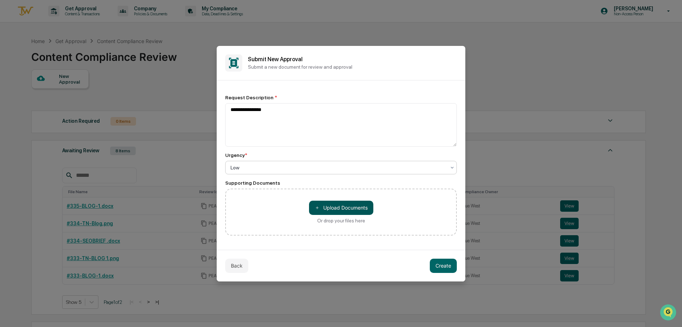
click at [340, 209] on button "＋ Upload Documents" at bounding box center [341, 207] width 64 height 14
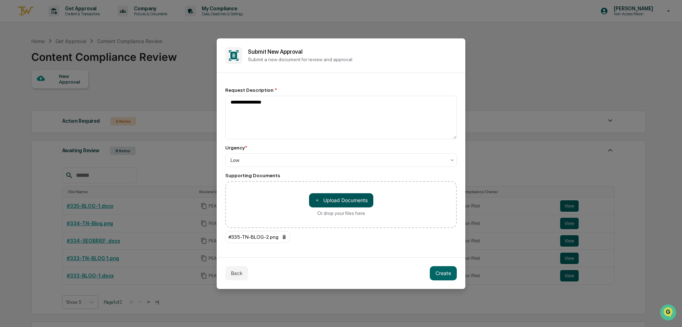
click at [357, 199] on button "＋ Upload Documents" at bounding box center [341, 200] width 64 height 14
click at [361, 197] on button "＋ Upload Documents" at bounding box center [341, 200] width 64 height 14
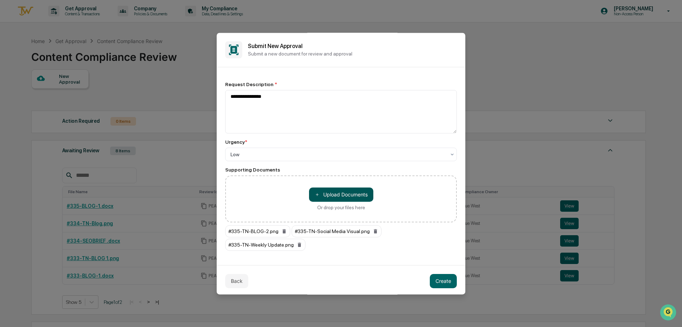
click at [336, 201] on button "＋ Upload Documents" at bounding box center [341, 194] width 64 height 14
click at [349, 194] on button "＋ Upload Documents" at bounding box center [341, 194] width 64 height 14
click at [442, 281] on button "Create" at bounding box center [443, 281] width 27 height 14
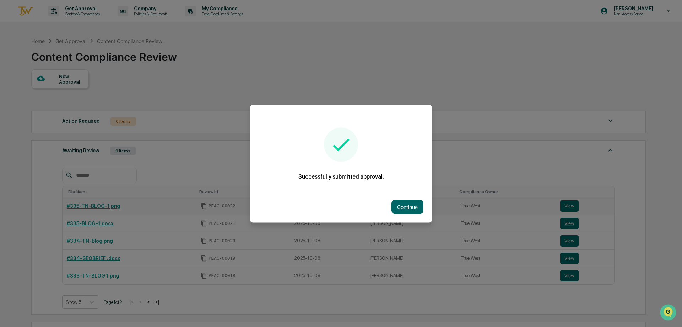
drag, startPoint x: 400, startPoint y: 210, endPoint x: 383, endPoint y: 211, distance: 17.4
click at [400, 210] on button "Continue" at bounding box center [408, 206] width 32 height 14
